Goal: Find contact information: Find contact information

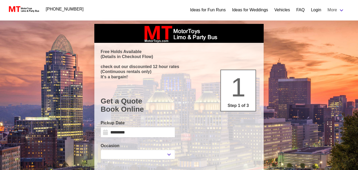
select select
click at [28, 9] on img "main navigation" at bounding box center [23, 9] width 32 height 7
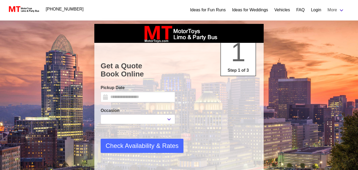
type input "*********"
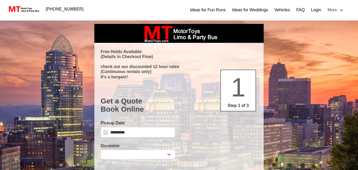
select select
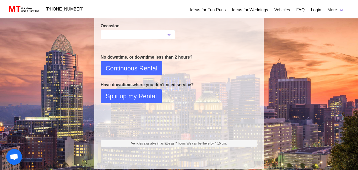
scroll to position [125, 0]
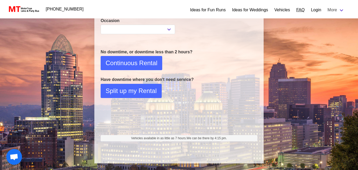
click at [299, 10] on link "FAQ" at bounding box center [300, 10] width 8 height 6
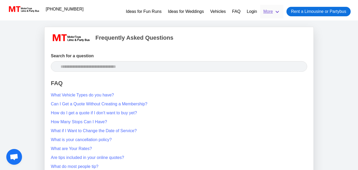
click at [275, 13] on link "More" at bounding box center [271, 12] width 23 height 14
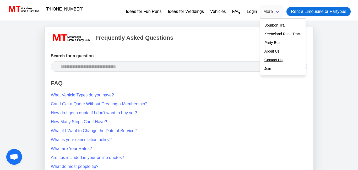
click at [276, 60] on link "Contact Us" at bounding box center [274, 60] width 18 height 6
